Goal: Find specific page/section: Locate a particular part of the current website

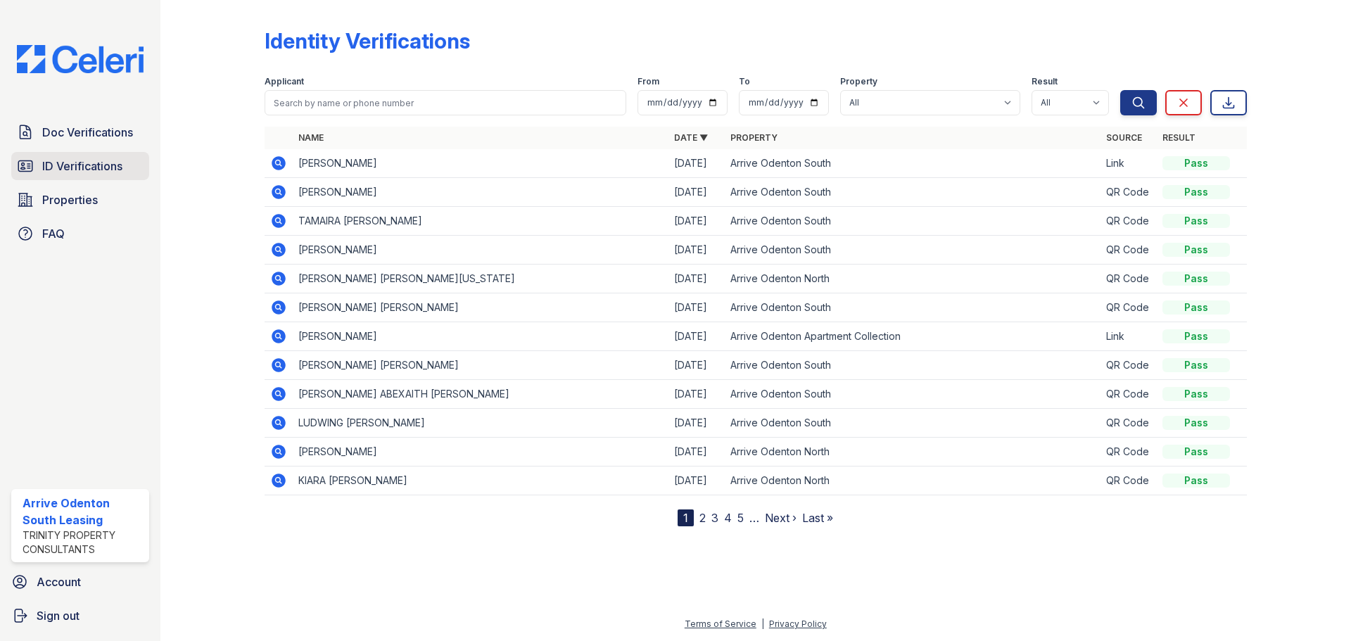
click at [79, 174] on span "ID Verifications" at bounding box center [82, 166] width 80 height 17
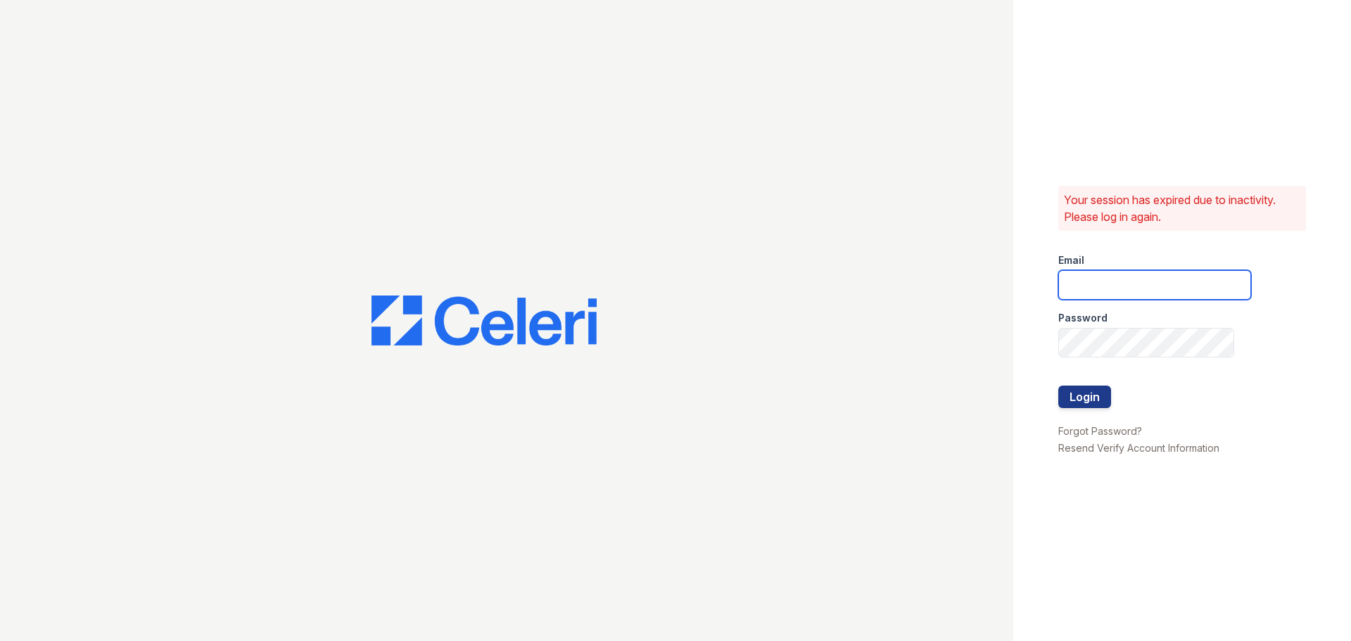
type input "arriveodentonsouth@trinity-pm.com"
click at [1103, 391] on button "Login" at bounding box center [1084, 397] width 53 height 23
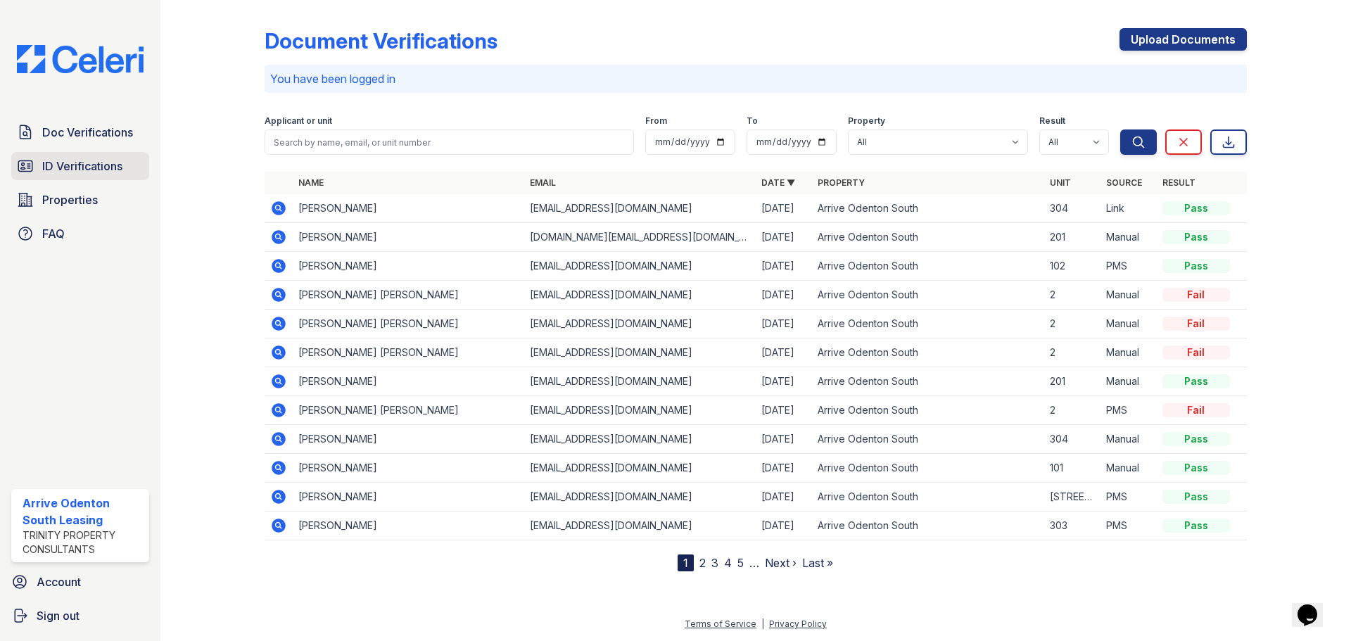
click at [78, 165] on span "ID Verifications" at bounding box center [82, 166] width 80 height 17
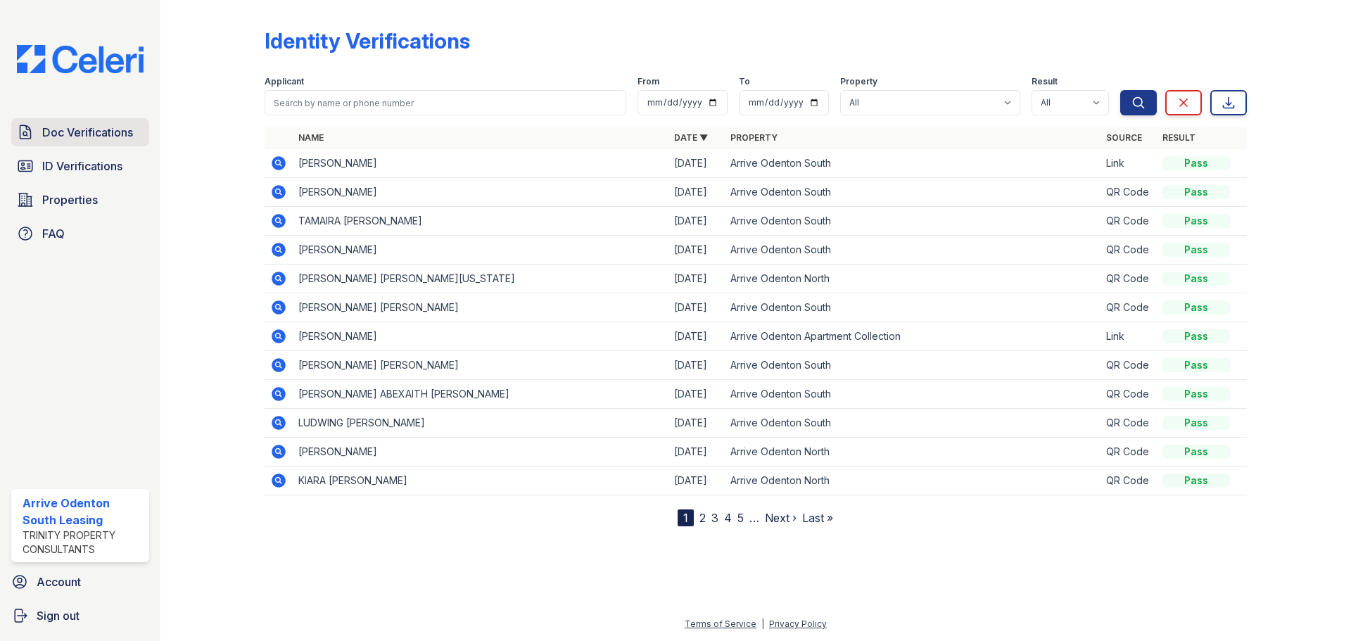
click at [82, 131] on span "Doc Verifications" at bounding box center [87, 132] width 91 height 17
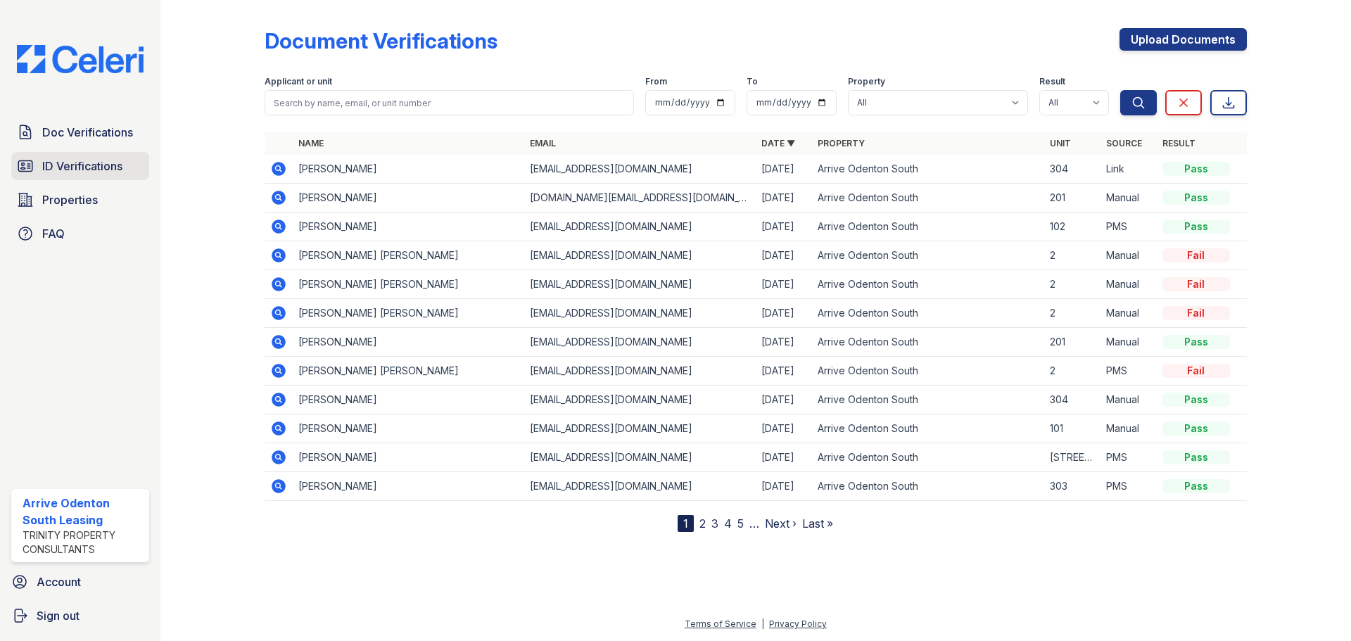
click at [89, 160] on span "ID Verifications" at bounding box center [82, 166] width 80 height 17
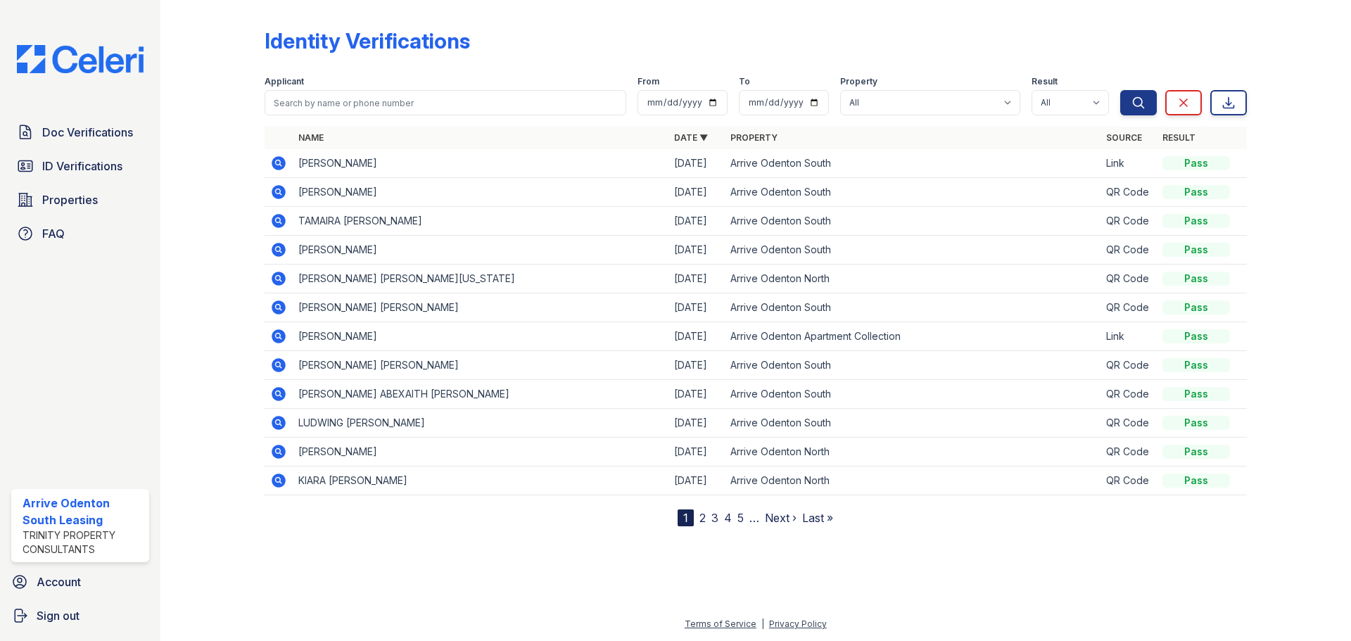
click at [702, 516] on link "2" at bounding box center [702, 518] width 6 height 14
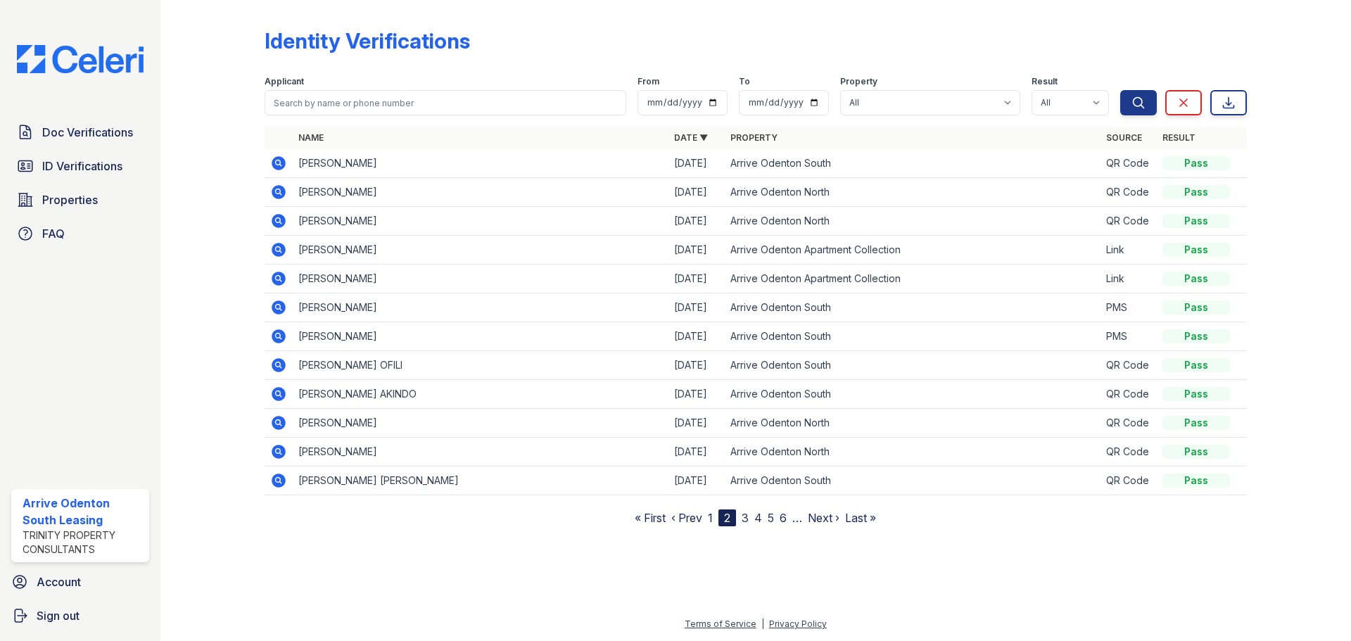
click at [746, 520] on link "3" at bounding box center [745, 518] width 7 height 14
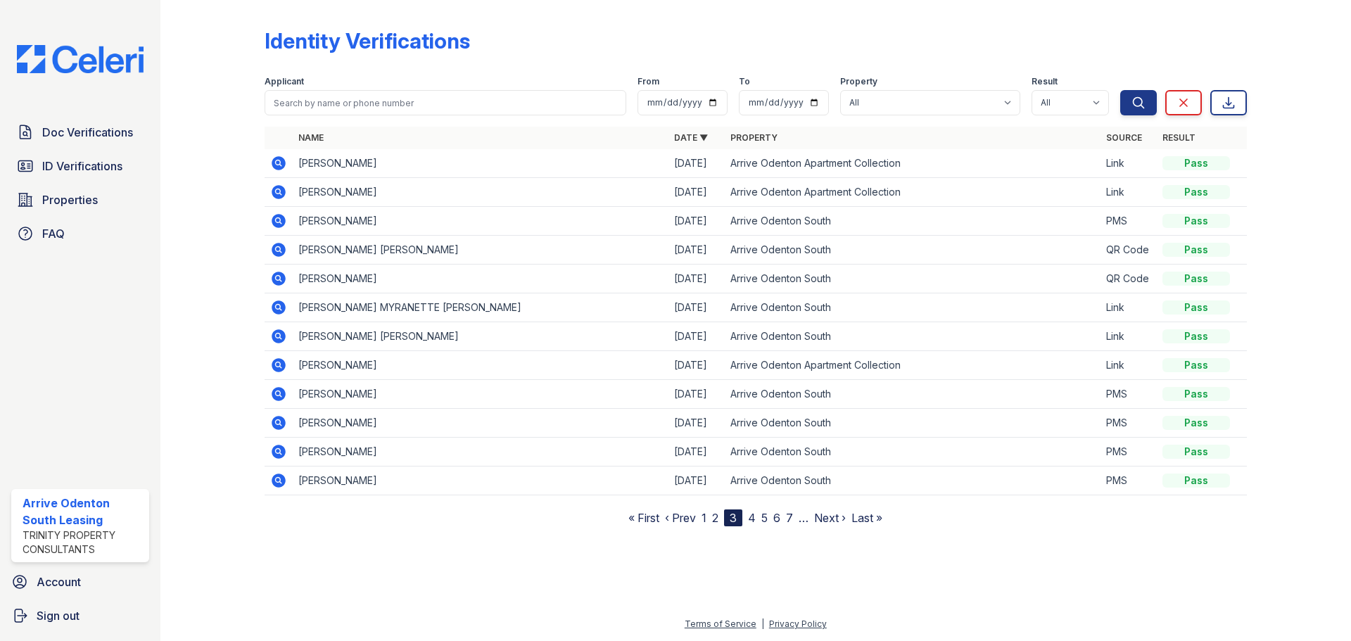
click at [705, 520] on link "1" at bounding box center [704, 518] width 5 height 14
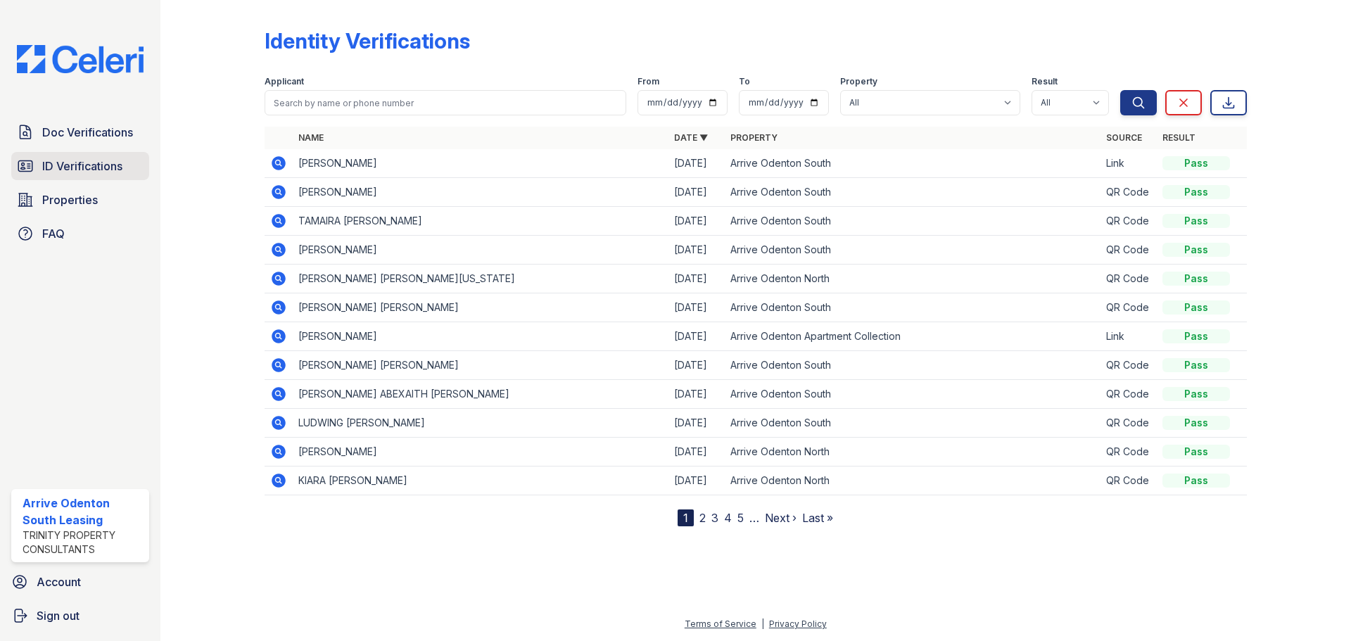
click at [88, 159] on span "ID Verifications" at bounding box center [82, 166] width 80 height 17
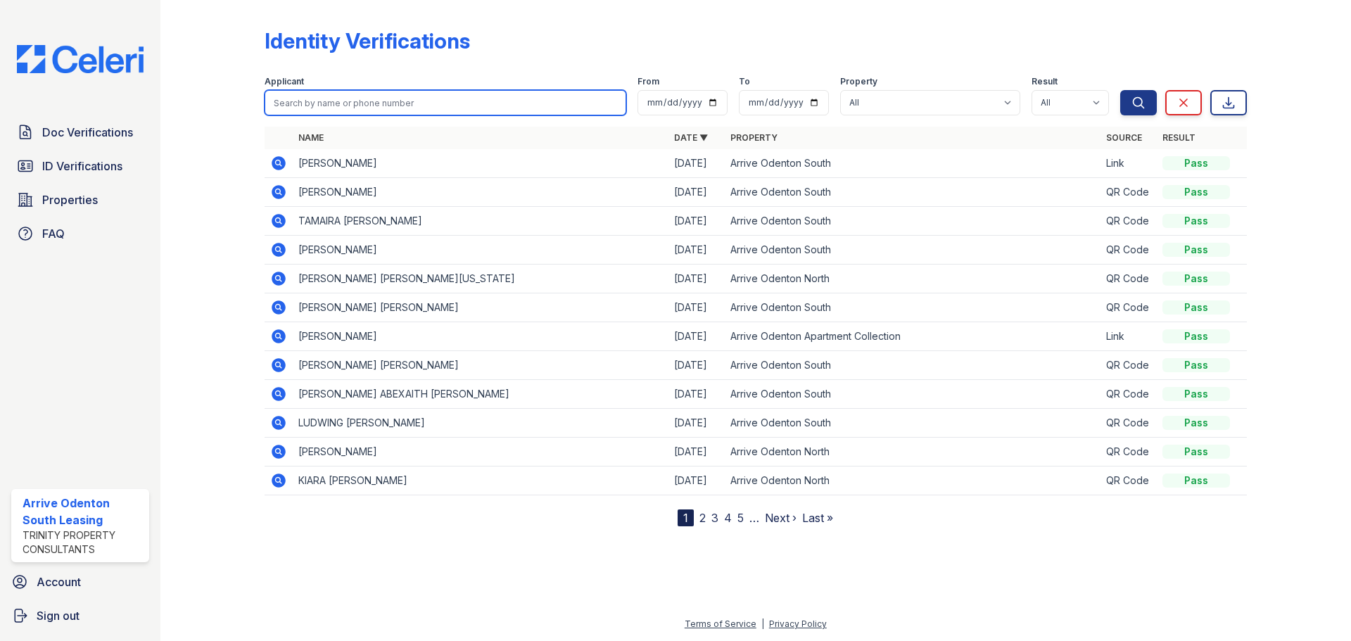
click at [376, 95] on input "search" at bounding box center [446, 102] width 362 height 25
type input "jasmine"
click at [1120, 90] on button "Search" at bounding box center [1138, 102] width 37 height 25
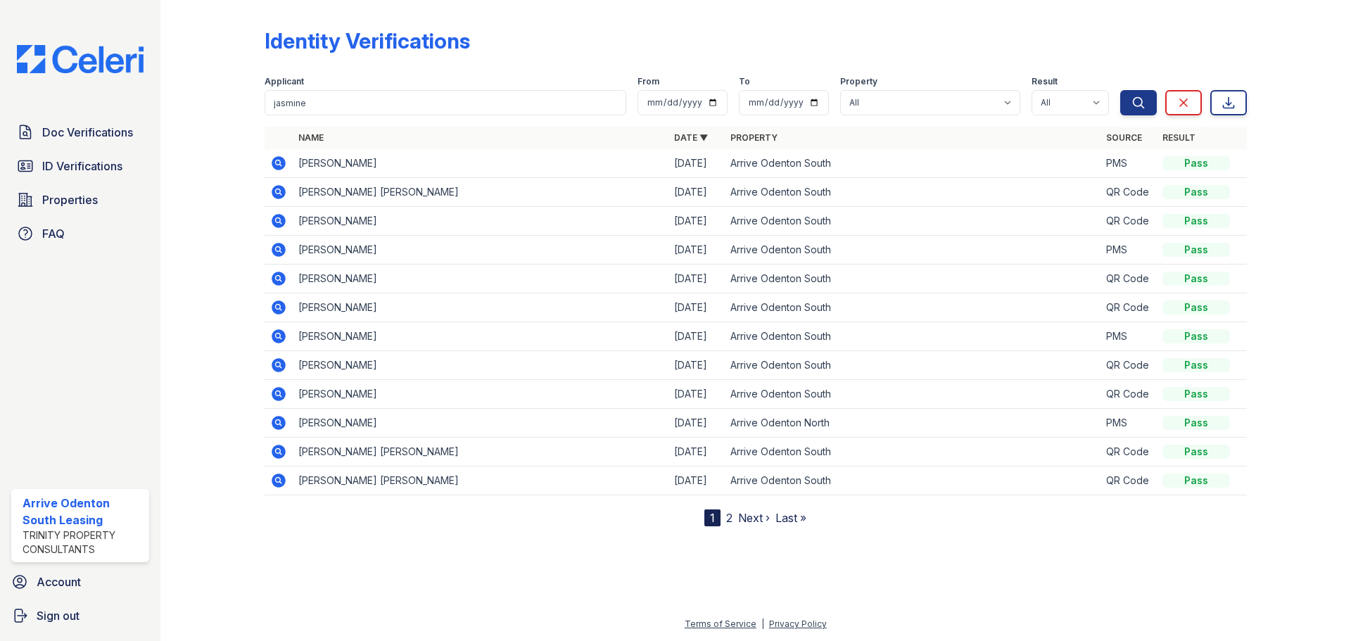
click at [88, 101] on div "Doc Verifications ID Verifications Properties FAQ Arrive Odenton South Leasing …" at bounding box center [80, 320] width 160 height 641
click at [61, 130] on span "Doc Verifications" at bounding box center [87, 132] width 91 height 17
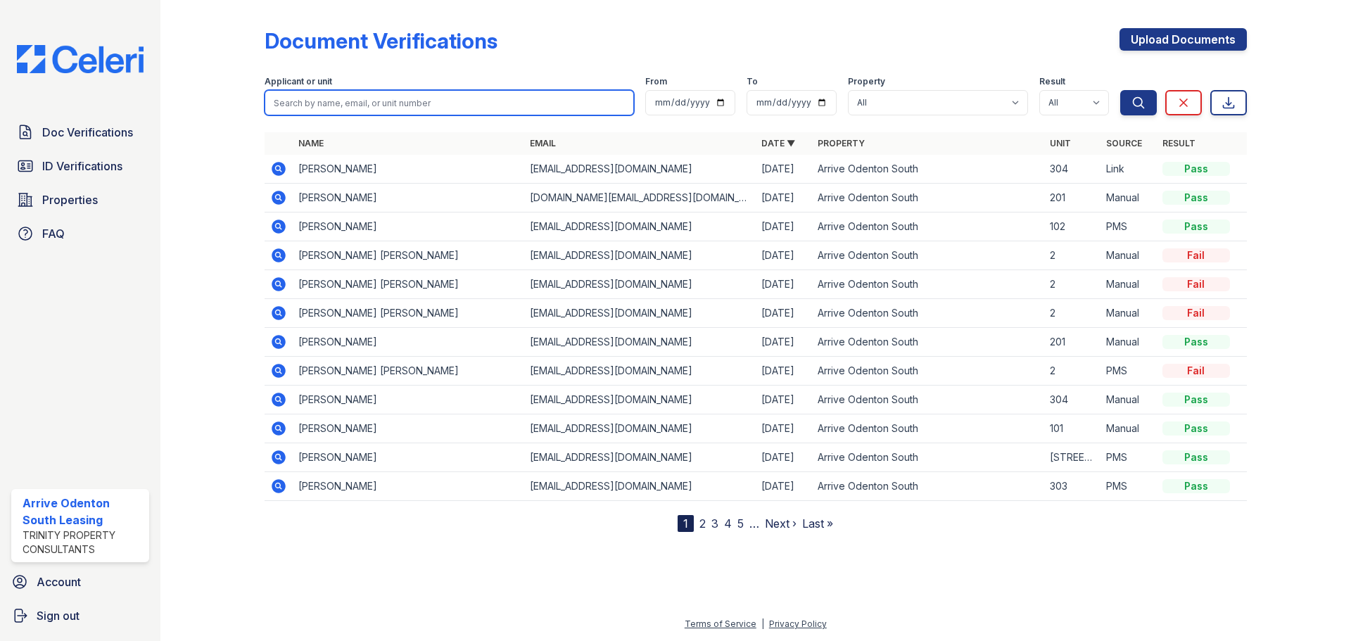
click at [304, 96] on input "search" at bounding box center [449, 102] width 369 height 25
type input "jasmine"
click at [1120, 90] on button "Search" at bounding box center [1138, 102] width 37 height 25
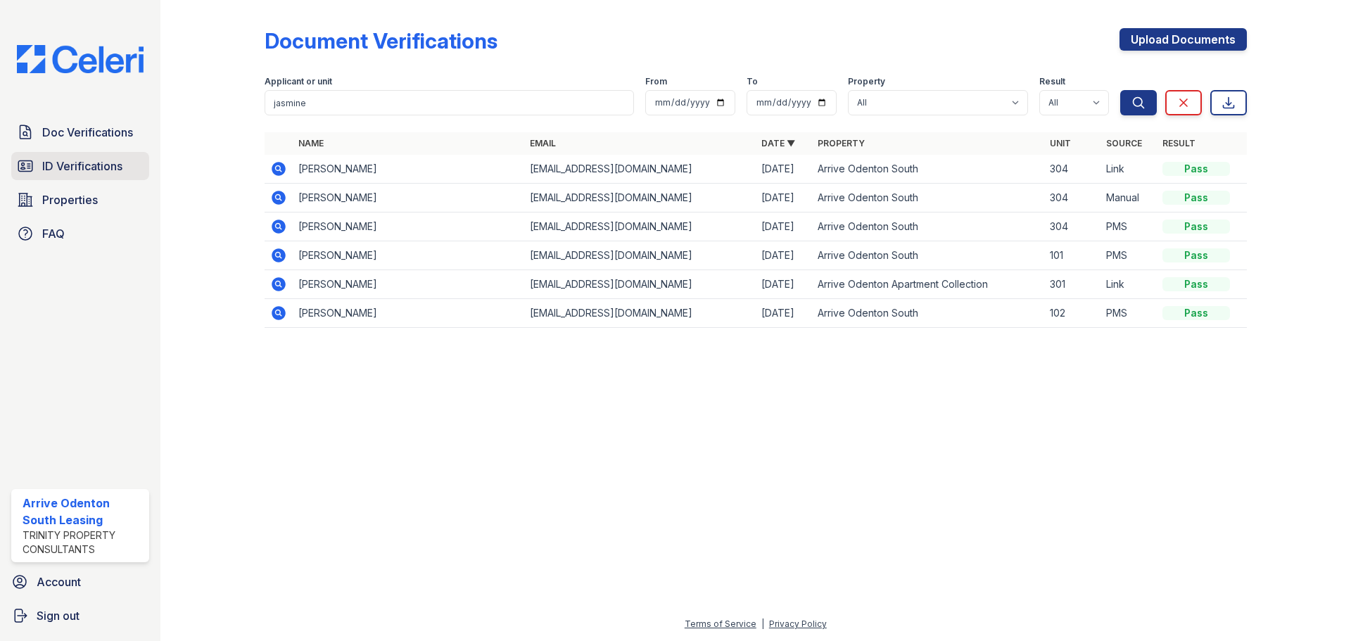
click at [75, 165] on span "ID Verifications" at bounding box center [82, 166] width 80 height 17
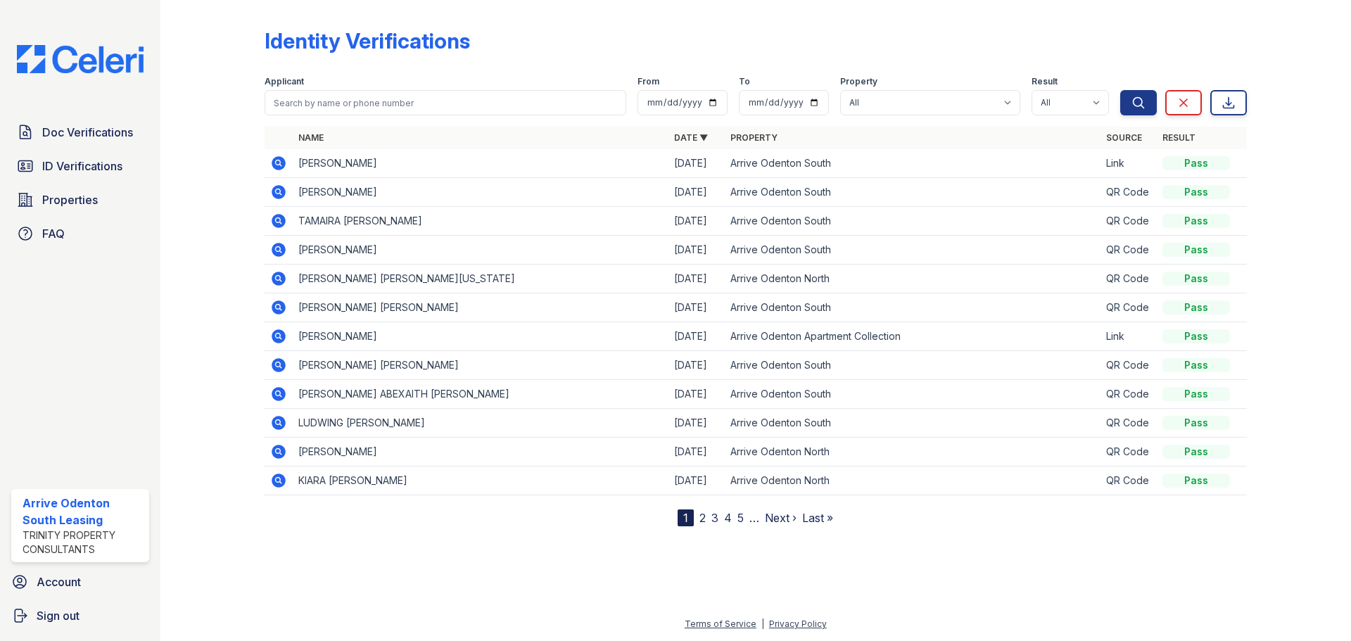
click at [702, 519] on link "2" at bounding box center [702, 518] width 6 height 14
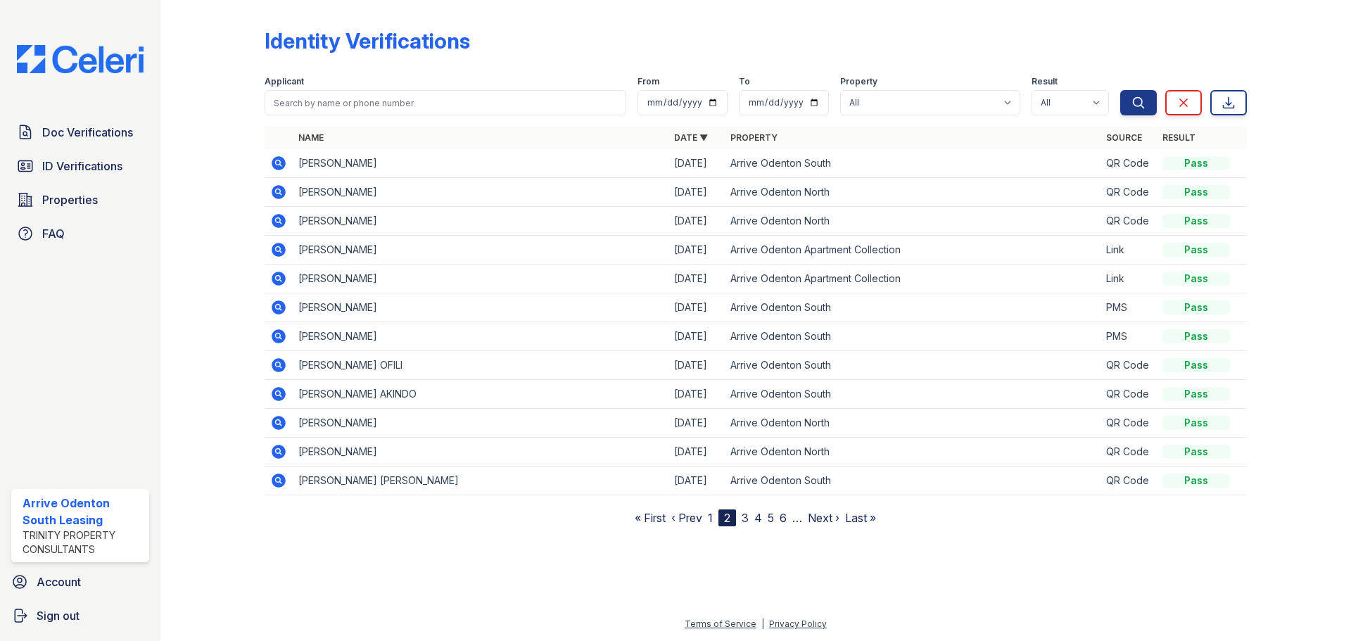
click at [749, 517] on link "3" at bounding box center [745, 518] width 7 height 14
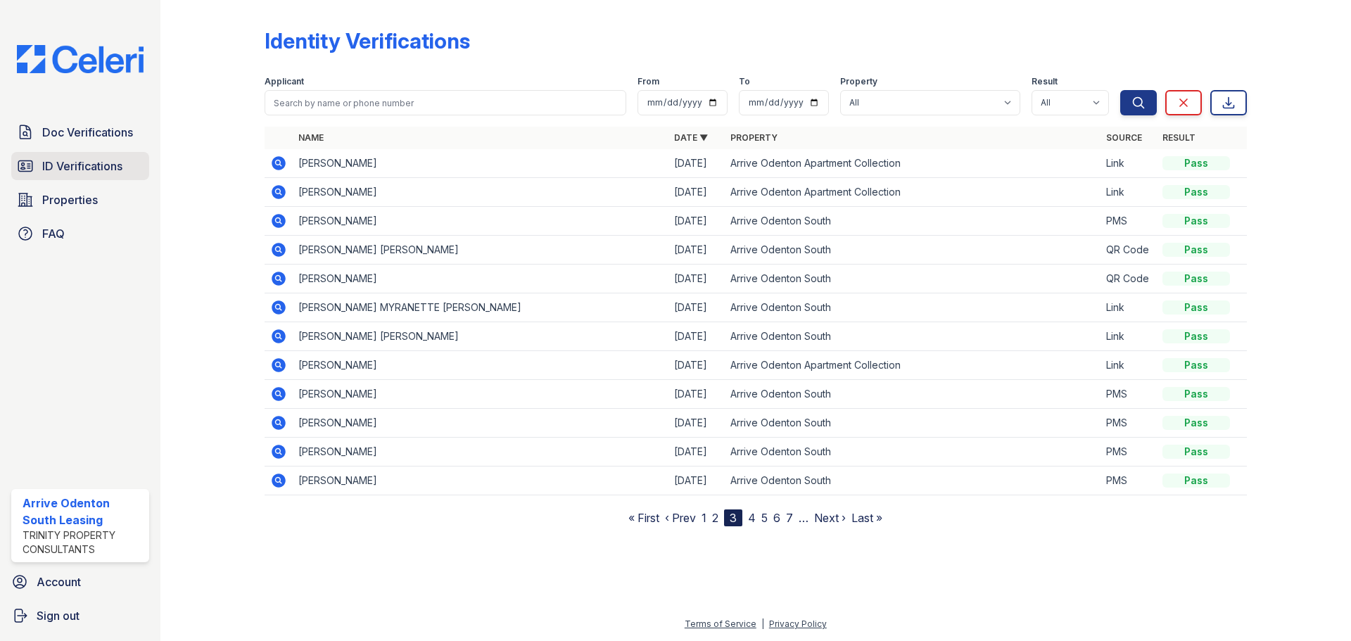
click at [71, 163] on span "ID Verifications" at bounding box center [82, 166] width 80 height 17
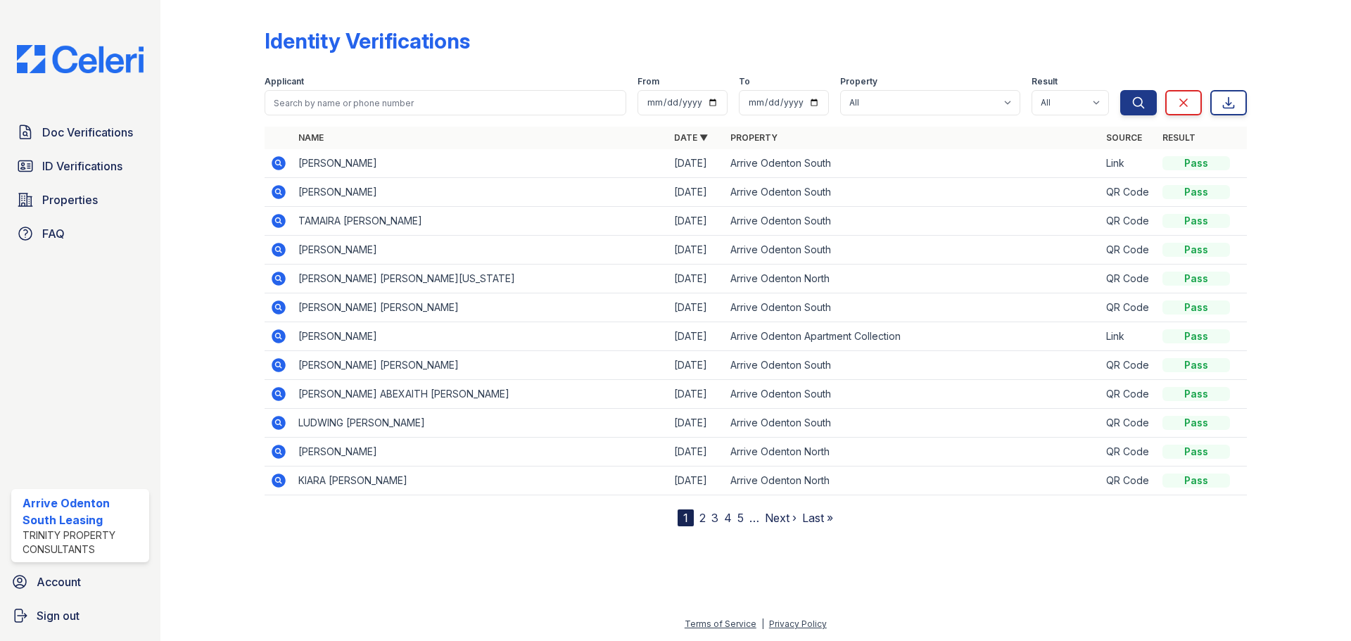
click at [71, 163] on span "ID Verifications" at bounding box center [82, 166] width 80 height 17
click at [92, 161] on span "ID Verifications" at bounding box center [82, 166] width 80 height 17
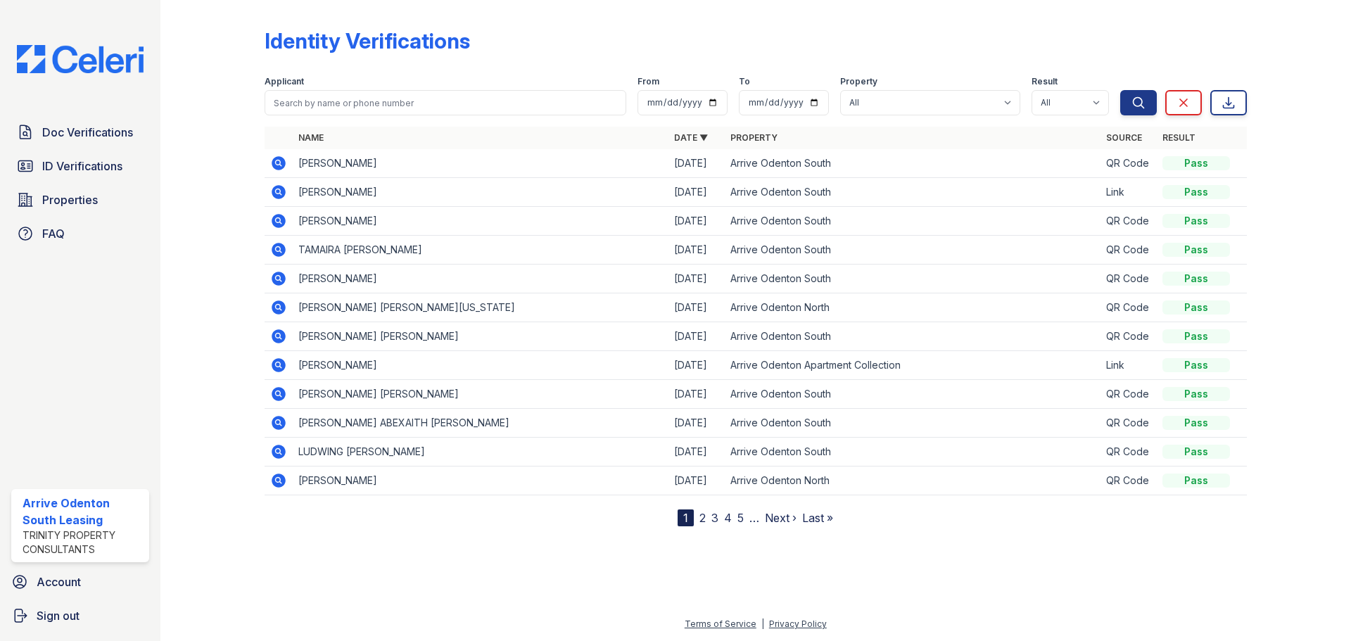
click at [279, 163] on icon at bounding box center [278, 162] width 4 height 4
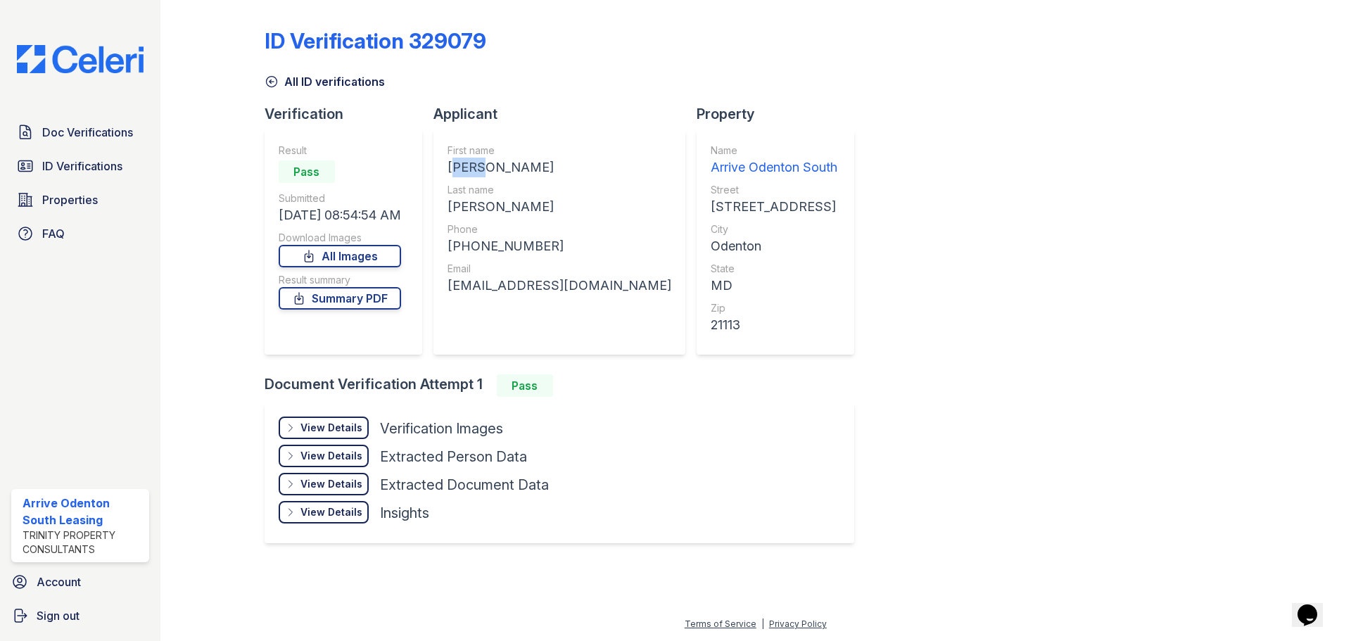
drag, startPoint x: 457, startPoint y: 167, endPoint x: 485, endPoint y: 160, distance: 29.0
click at [485, 160] on div "[PERSON_NAME]" at bounding box center [559, 168] width 224 height 20
copy div "JADA"
drag, startPoint x: 452, startPoint y: 205, endPoint x: 506, endPoint y: 201, distance: 53.6
click at [506, 201] on div "First name [PERSON_NAME] Last name [PERSON_NAME] Phone [PHONE_NUMBER] Email [EM…" at bounding box center [559, 241] width 252 height 225
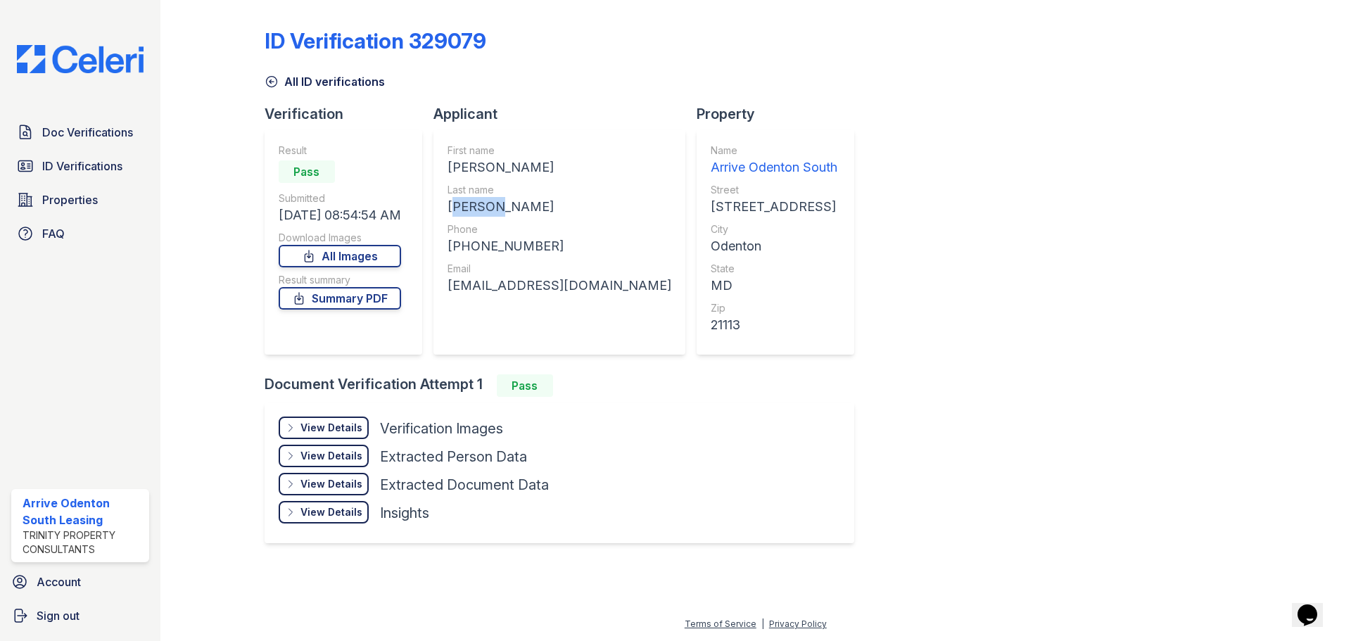
copy div "[PERSON_NAME]"
click at [532, 237] on div "[PHONE_NUMBER]" at bounding box center [559, 246] width 224 height 20
drag, startPoint x: 470, startPoint y: 246, endPoint x: 548, endPoint y: 245, distance: 78.1
click at [548, 245] on div "[PHONE_NUMBER]" at bounding box center [559, 246] width 224 height 20
copy div "4433192386"
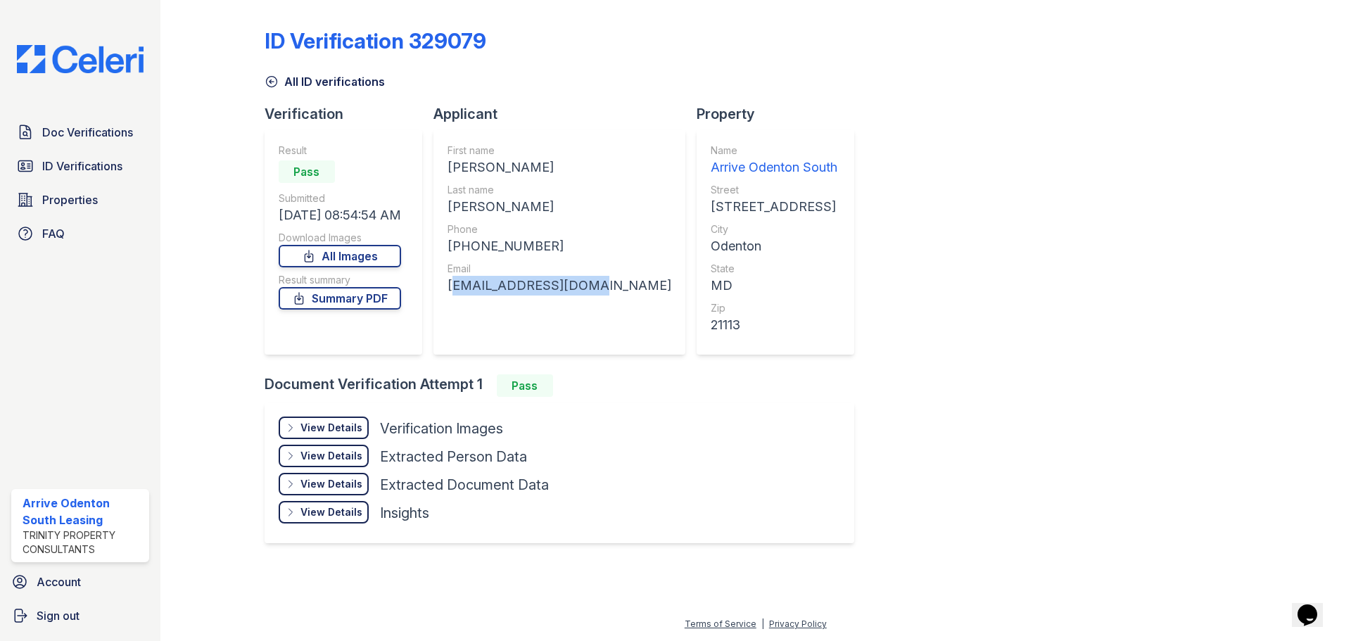
drag, startPoint x: 453, startPoint y: 289, endPoint x: 577, endPoint y: 281, distance: 124.1
click at [577, 281] on div "[EMAIL_ADDRESS][DOMAIN_NAME]" at bounding box center [559, 286] width 224 height 20
copy div "[EMAIL_ADDRESS][DOMAIN_NAME]"
